Goal: Task Accomplishment & Management: Manage account settings

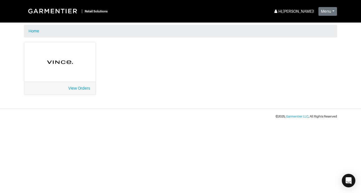
click at [85, 85] on div "View Orders" at bounding box center [59, 88] width 71 height 13
click at [87, 90] on link "View Orders" at bounding box center [79, 88] width 22 height 5
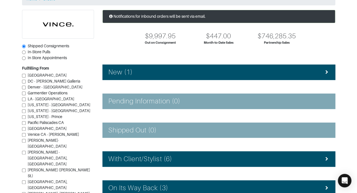
scroll to position [37, 0]
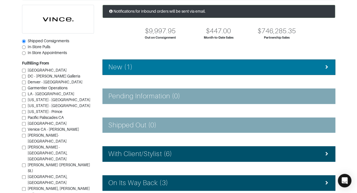
click at [312, 72] on li "New (1)" at bounding box center [218, 68] width 233 height 16
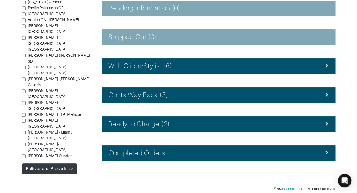
scroll to position [153, 0]
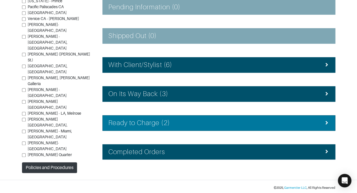
click at [295, 128] on li "Ready to Charge (2)" at bounding box center [218, 123] width 233 height 16
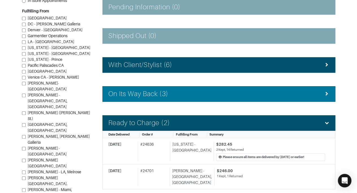
click at [307, 93] on div "On Its Way Back (3)" at bounding box center [218, 94] width 221 height 8
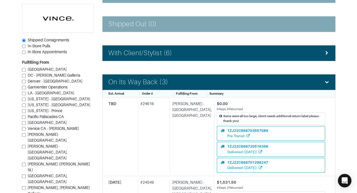
scroll to position [160, 0]
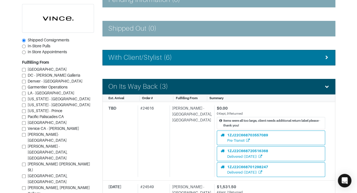
click at [313, 55] on div "With Client/Stylist (6)" at bounding box center [218, 58] width 221 height 8
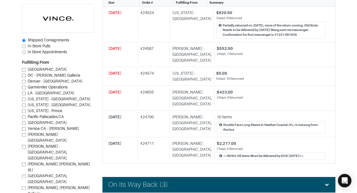
scroll to position [233, 0]
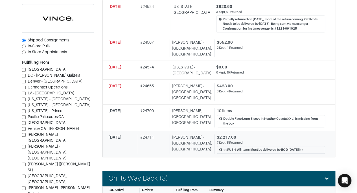
click at [247, 141] on div "7 Kept, 5 Returned" at bounding box center [271, 143] width 108 height 5
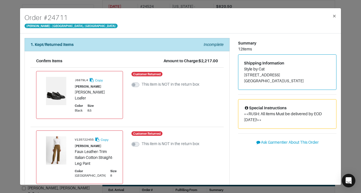
drag, startPoint x: 242, startPoint y: 75, endPoint x: 282, endPoint y: 75, distance: 40.4
click at [282, 75] on address "Style by Cat 10135 Crestberry Place Bethesda , Maryland 20817" at bounding box center [287, 75] width 87 height 18
copy address "10135 Crestberry Place"
drag, startPoint x: 242, startPoint y: 70, endPoint x: 263, endPoint y: 71, distance: 20.9
click at [263, 71] on address "Style by Cat 10135 Crestberry Place Bethesda , Maryland 20817" at bounding box center [287, 75] width 87 height 18
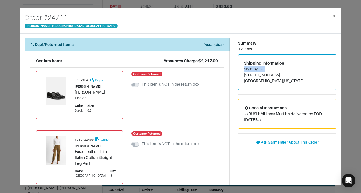
copy address "Style by Cat"
click at [261, 76] on address "Style by Cat 10135 Crestberry Place Bethesda , Maryland 20817" at bounding box center [287, 75] width 87 height 18
drag, startPoint x: 279, startPoint y: 80, endPoint x: 289, endPoint y: 80, distance: 10.7
click at [289, 80] on address "Style by Cat 10135 Crestberry Place Bethesda , Maryland 20817" at bounding box center [287, 75] width 87 height 18
copy address "20817"
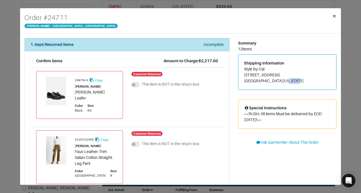
click at [339, 18] on button "×" at bounding box center [334, 16] width 13 height 16
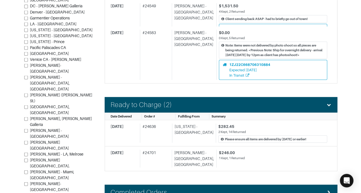
scroll to position [547, 0]
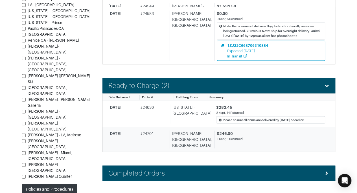
click at [297, 137] on div "1 Kept, 1 Returned" at bounding box center [271, 139] width 108 height 5
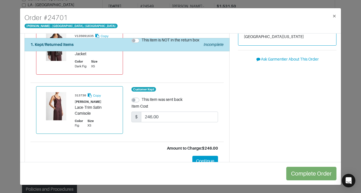
scroll to position [71, 0]
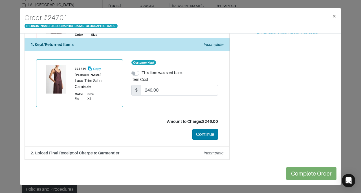
click at [203, 136] on button "Continue" at bounding box center [206, 134] width 26 height 11
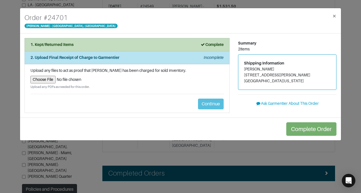
scroll to position [0, 0]
click at [47, 78] on input "file" at bounding box center [126, 80] width 193 height 8
type input "C:\fakepath\Garmentier Order 24701.pdf"
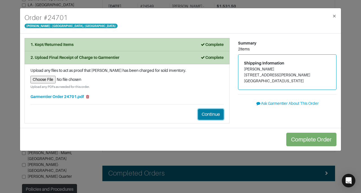
click at [215, 112] on button "Continue" at bounding box center [211, 114] width 26 height 11
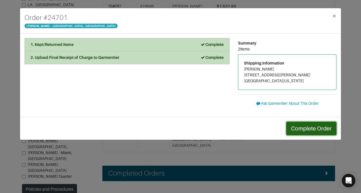
click at [307, 128] on button "Complete Order" at bounding box center [312, 129] width 50 height 14
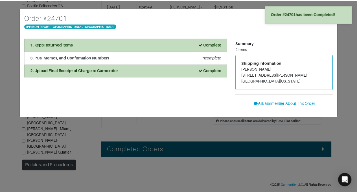
scroll to position [528, 0]
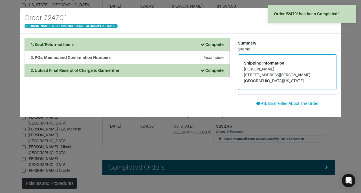
click at [342, 130] on div "Order # 24701 Vince - Chicago, Oak Street × 1. Kept/Returned Items Complete Con…" at bounding box center [180, 96] width 361 height 193
